Goal: Obtain resource: Download file/media

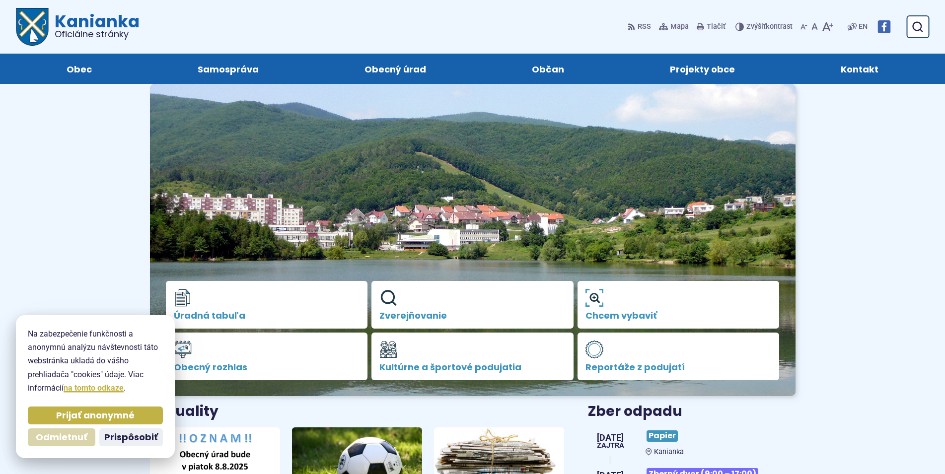
click at [82, 432] on span "Odmietnuť" at bounding box center [62, 437] width 52 height 11
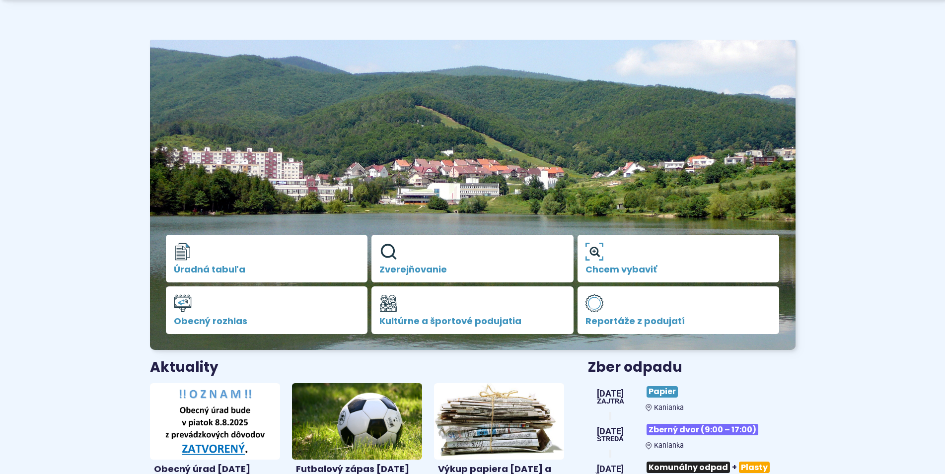
scroll to position [101, 0]
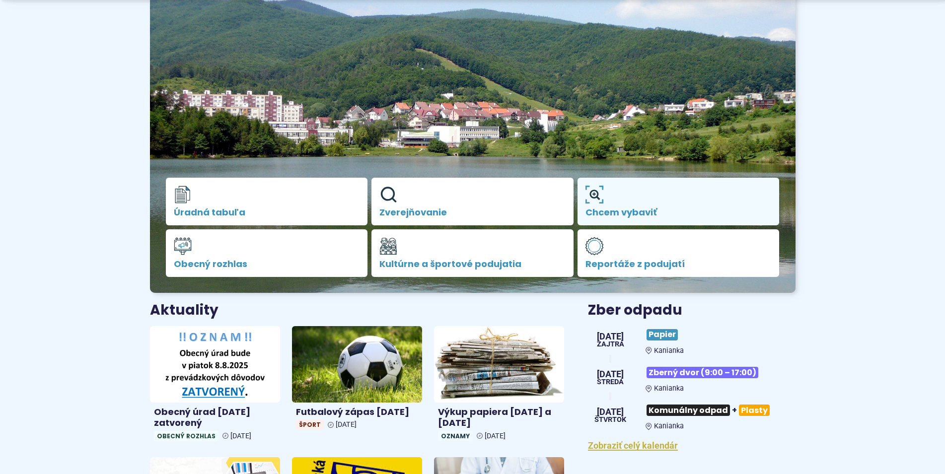
click at [654, 208] on span "Chcem vybaviť" at bounding box center [678, 213] width 186 height 10
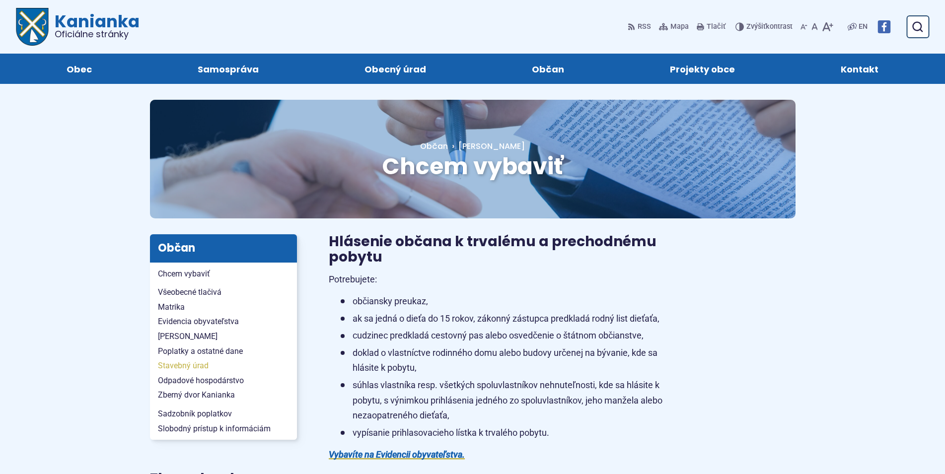
click at [191, 367] on span "Stavebný úrad" at bounding box center [223, 365] width 131 height 15
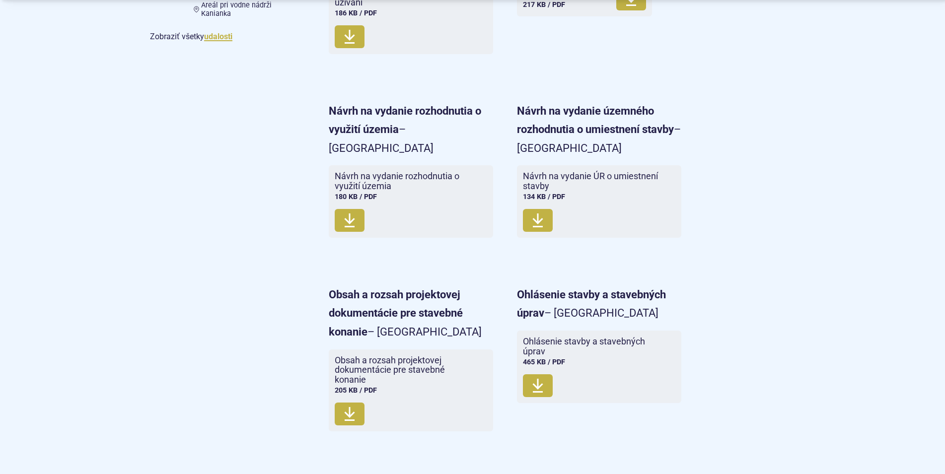
scroll to position [861, 0]
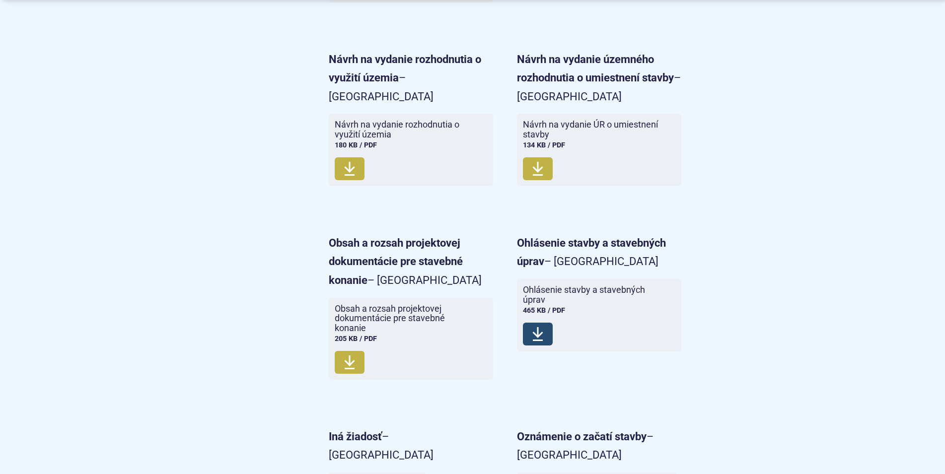
click at [546, 332] on span "Stiahnuť" at bounding box center [538, 334] width 30 height 23
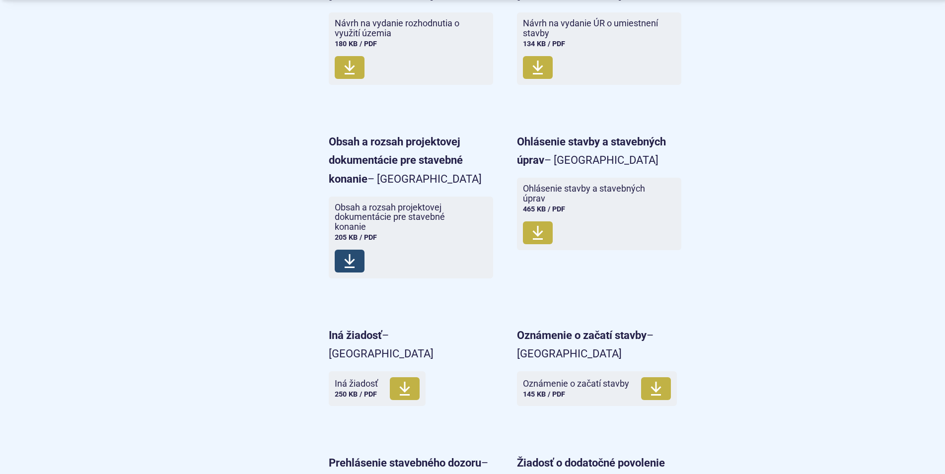
click at [355, 268] on span "Stiahnuť" at bounding box center [350, 261] width 30 height 23
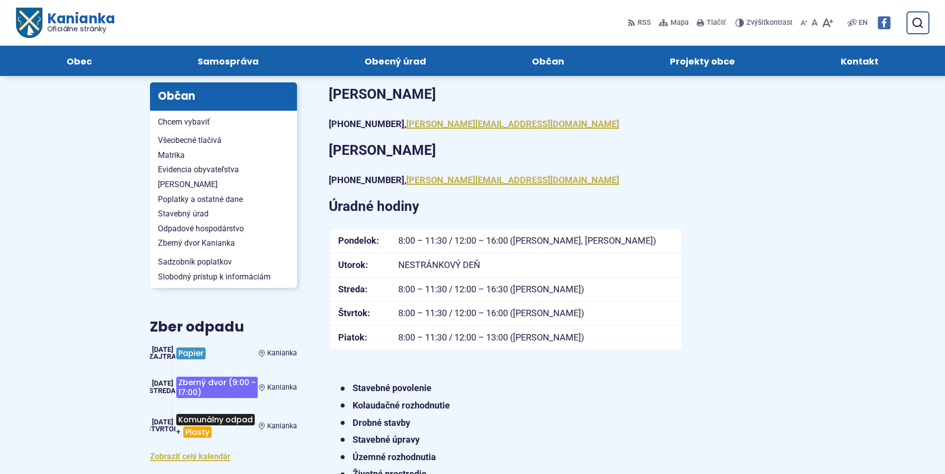
scroll to position [0, 0]
